Goal: Task Accomplishment & Management: Complete application form

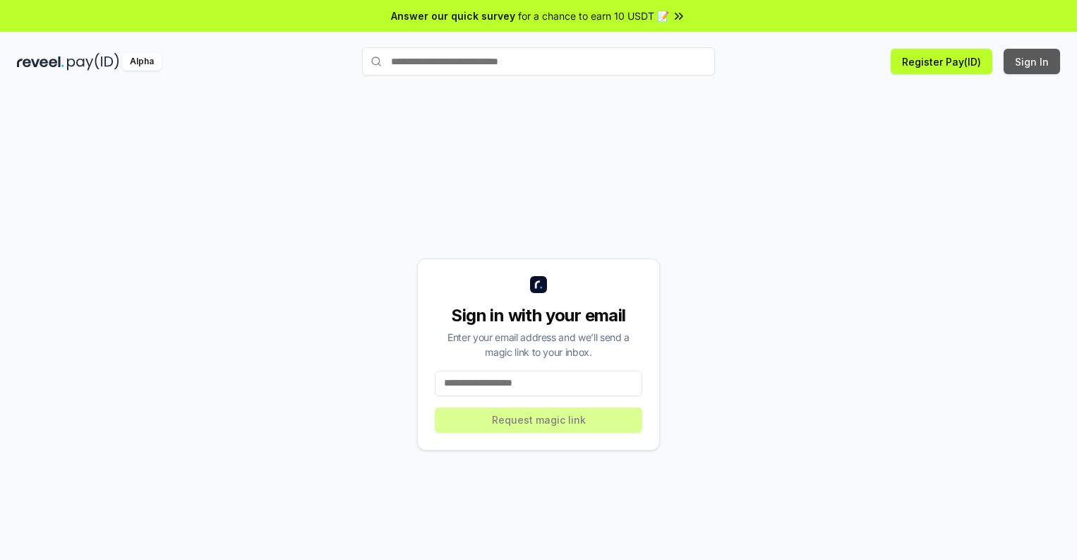
click at [1032, 61] on button "Sign In" at bounding box center [1031, 61] width 56 height 25
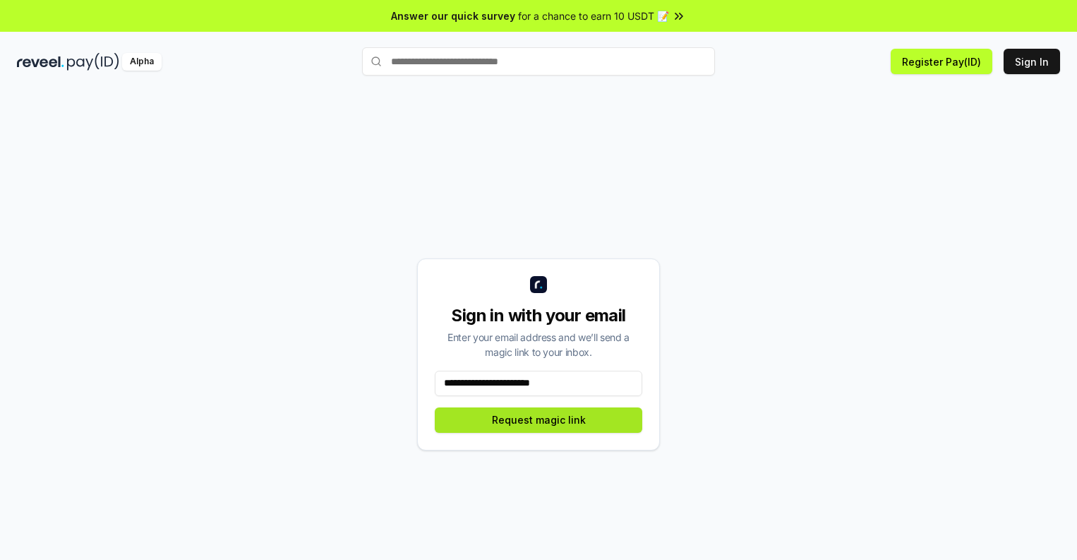
type input "**********"
click at [538, 419] on button "Request magic link" at bounding box center [538, 419] width 207 height 25
